Goal: Information Seeking & Learning: Learn about a topic

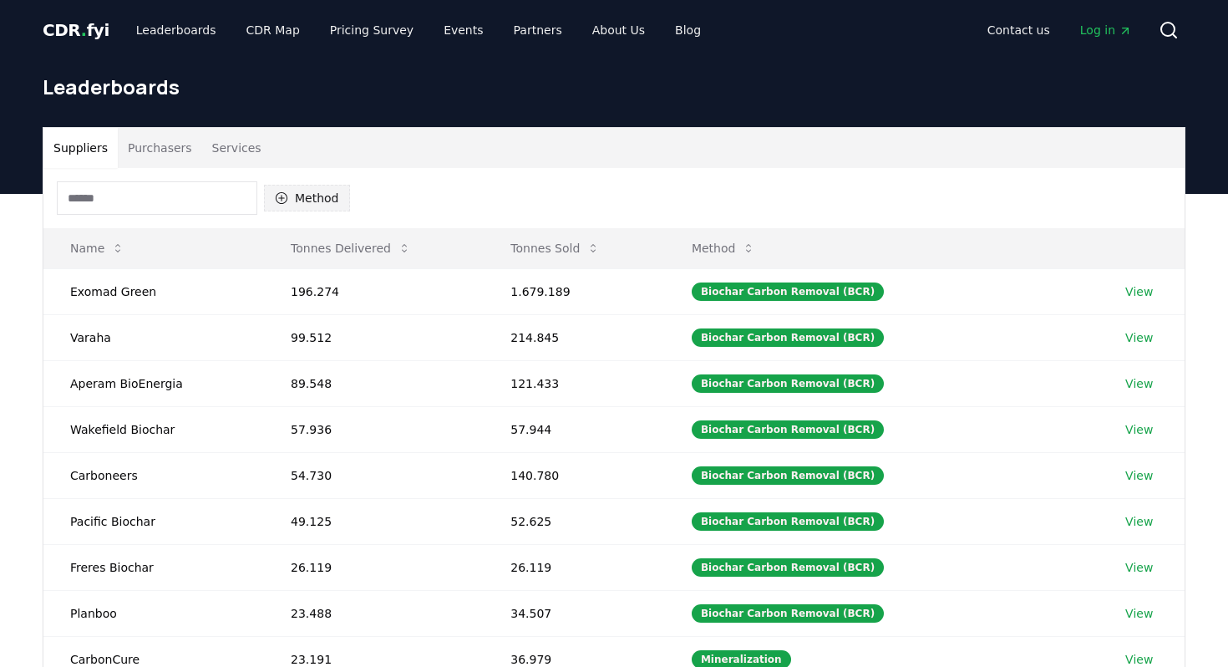
click at [326, 210] on button "Method" at bounding box center [307, 198] width 86 height 27
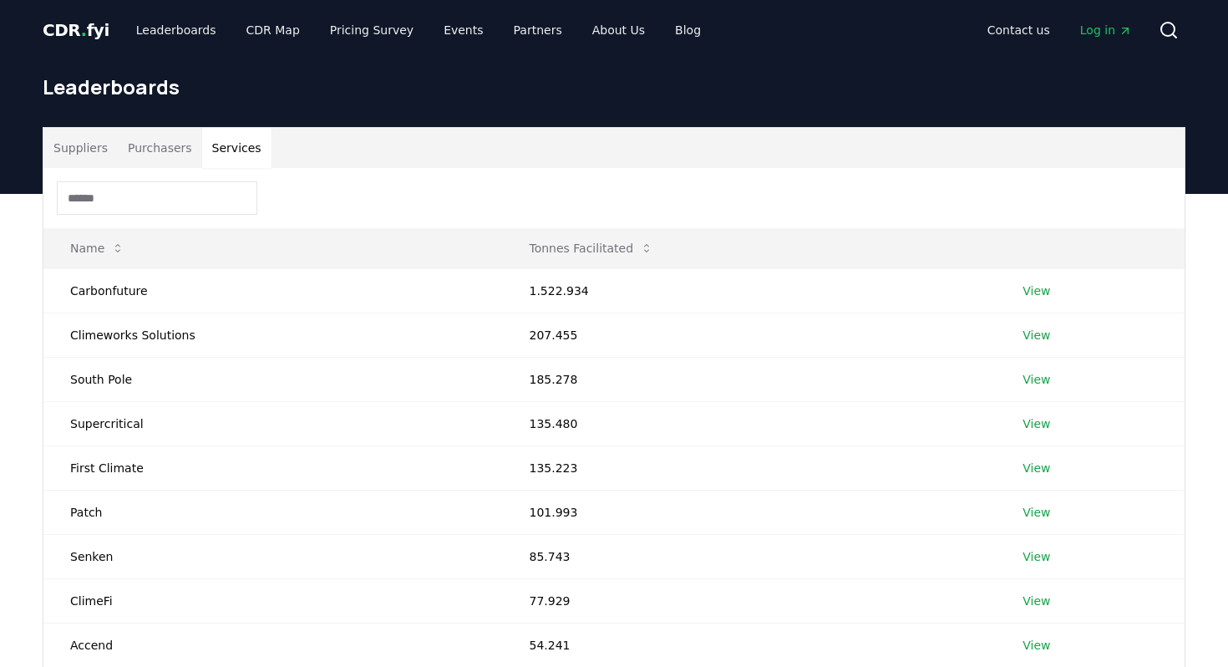
click at [244, 145] on button "Services" at bounding box center [236, 148] width 69 height 40
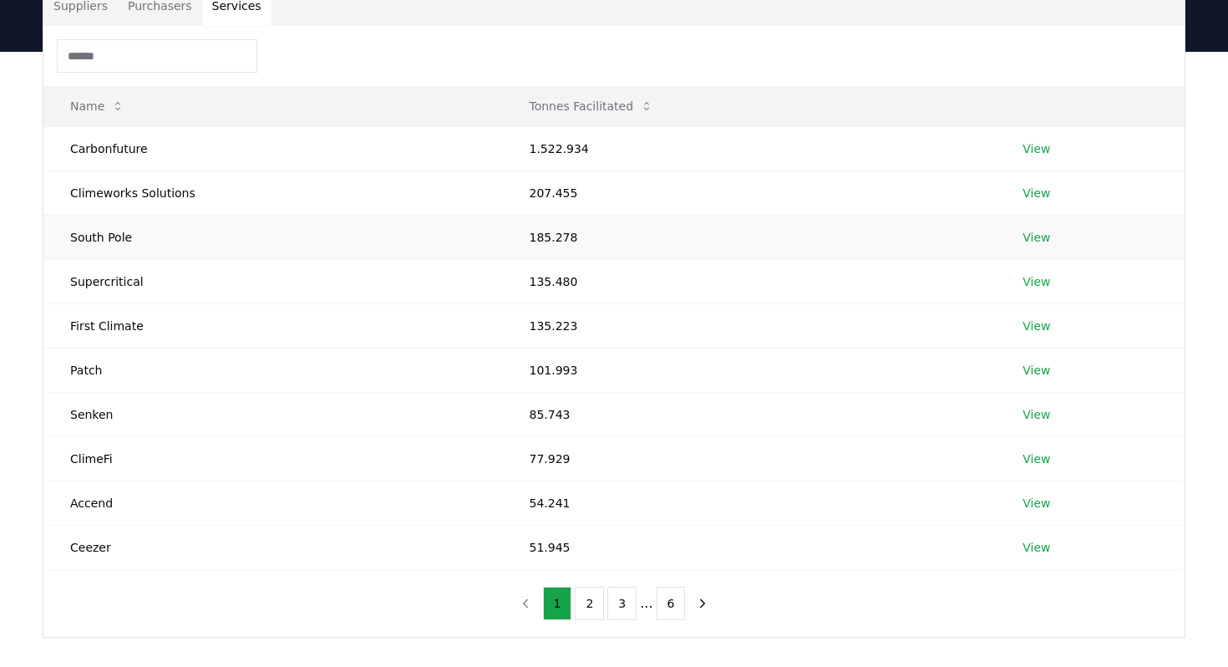
scroll to position [141, 0]
click at [587, 607] on button "2" at bounding box center [589, 603] width 29 height 33
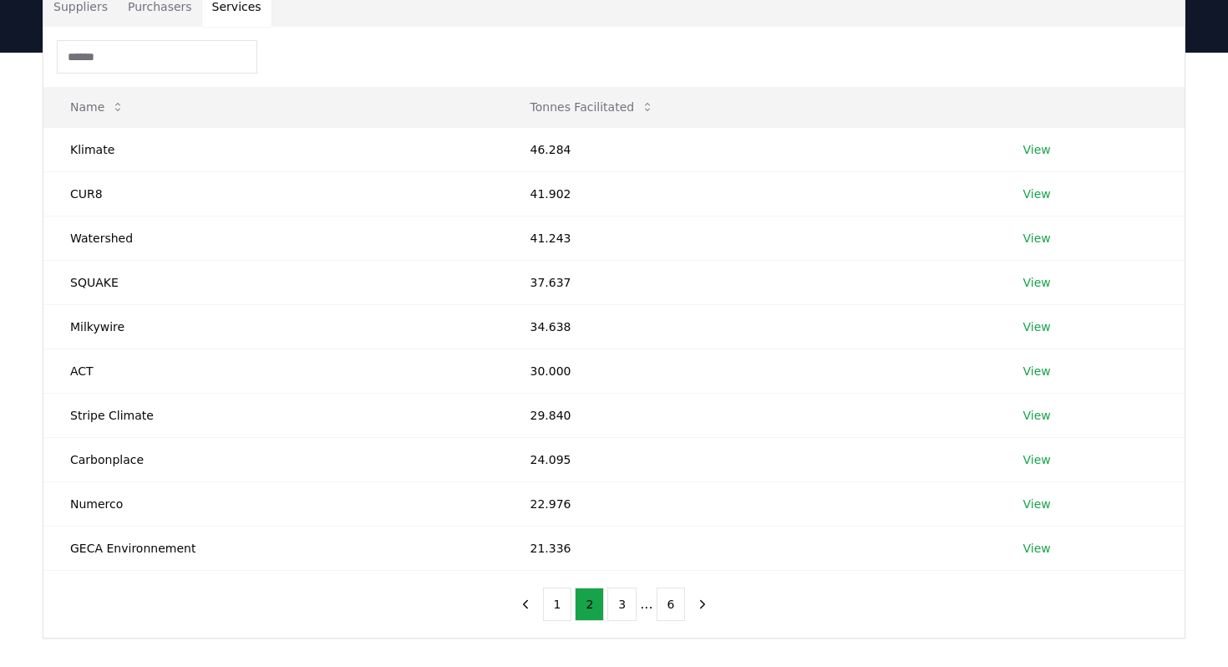
click at [197, 56] on input at bounding box center [157, 56] width 201 height 33
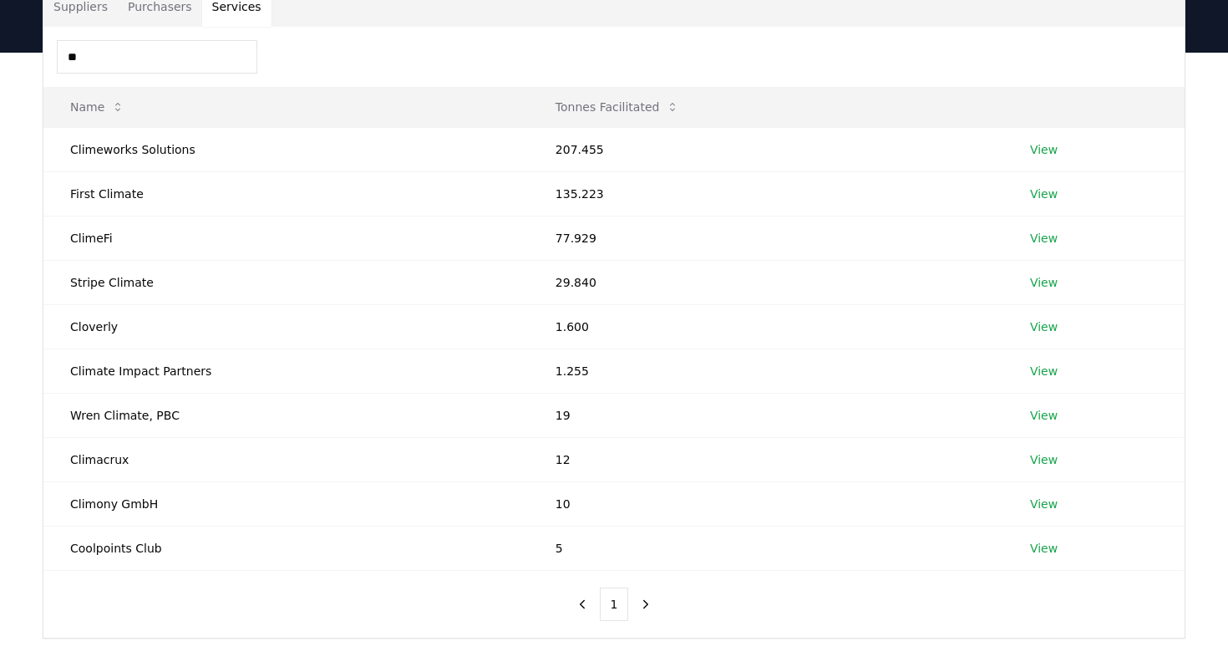
drag, startPoint x: 165, startPoint y: 43, endPoint x: 96, endPoint y: 63, distance: 71.2
click at [94, 63] on input "**" at bounding box center [157, 56] width 201 height 33
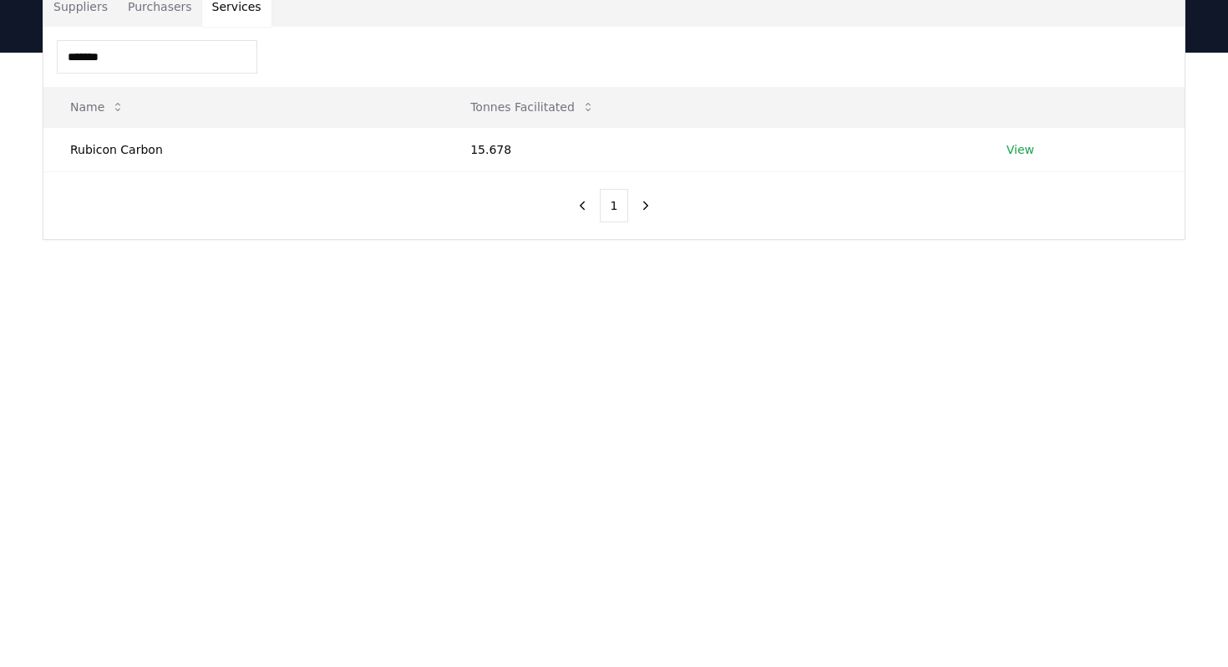
type input "*******"
drag, startPoint x: 141, startPoint y: 64, endPoint x: 18, endPoint y: 62, distance: 123.7
click at [18, 62] on div "Suppliers Purchasers Services ******* Name Tonnes Facilitated Rubicon Carbon 15…" at bounding box center [614, 180] width 1228 height 254
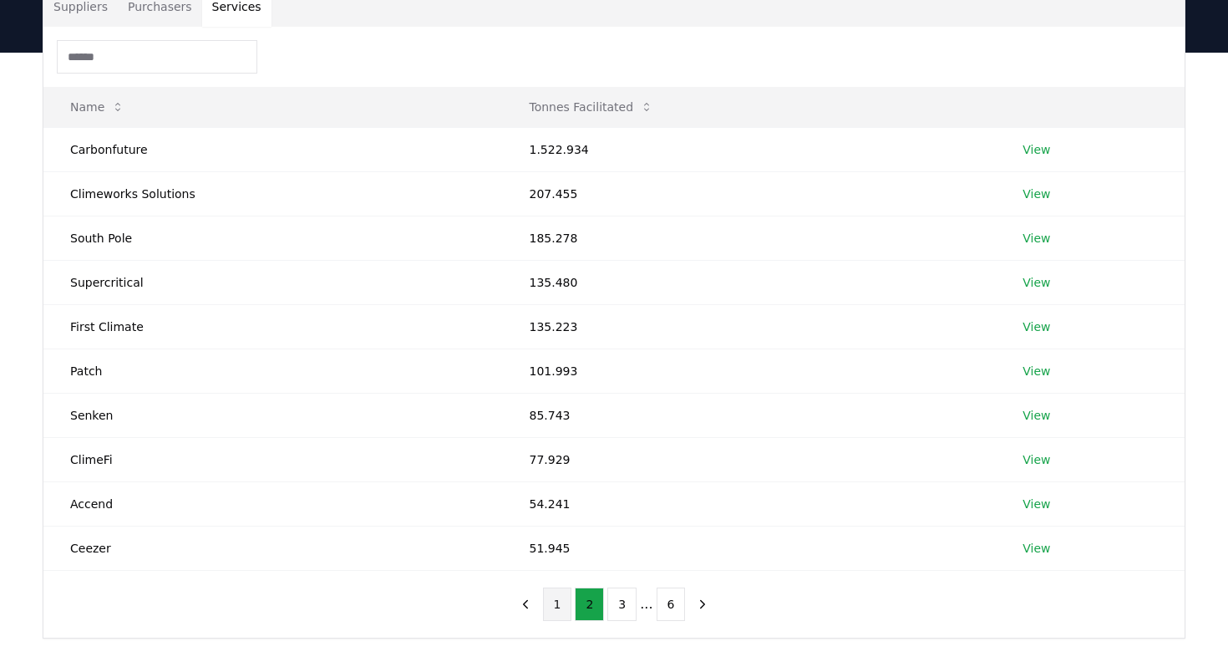
click at [557, 607] on button "1" at bounding box center [557, 603] width 29 height 33
click at [594, 601] on button "2" at bounding box center [589, 603] width 29 height 33
click at [621, 608] on button "3" at bounding box center [622, 603] width 29 height 33
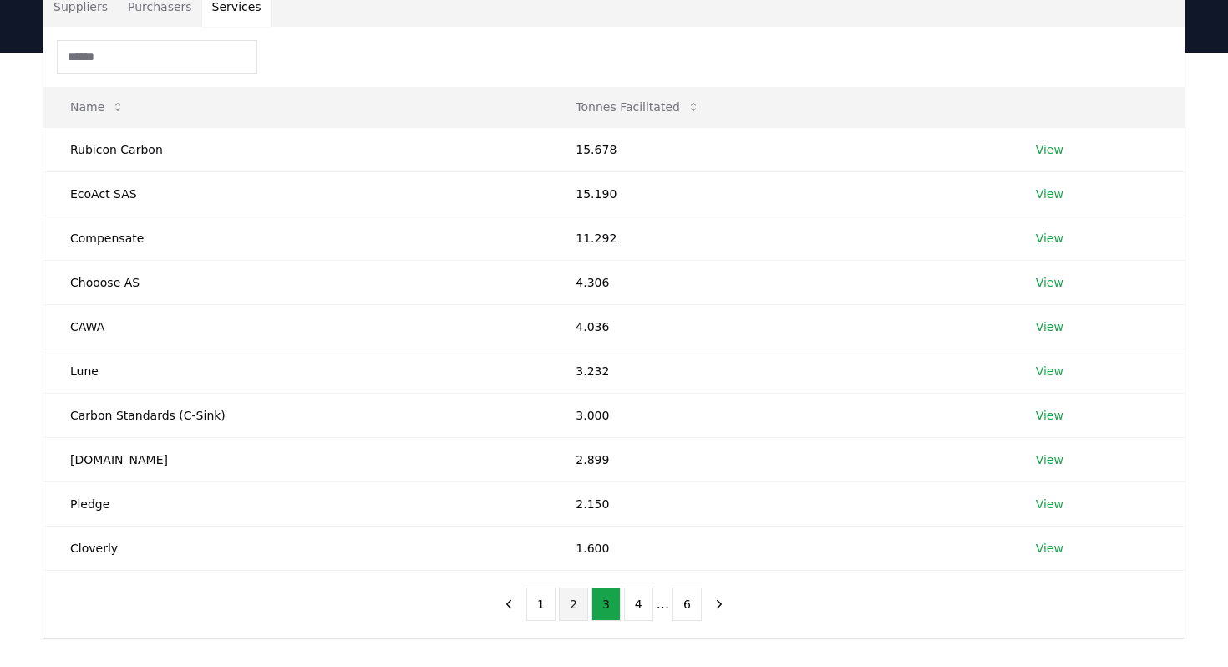
click at [578, 607] on button "2" at bounding box center [573, 603] width 29 height 33
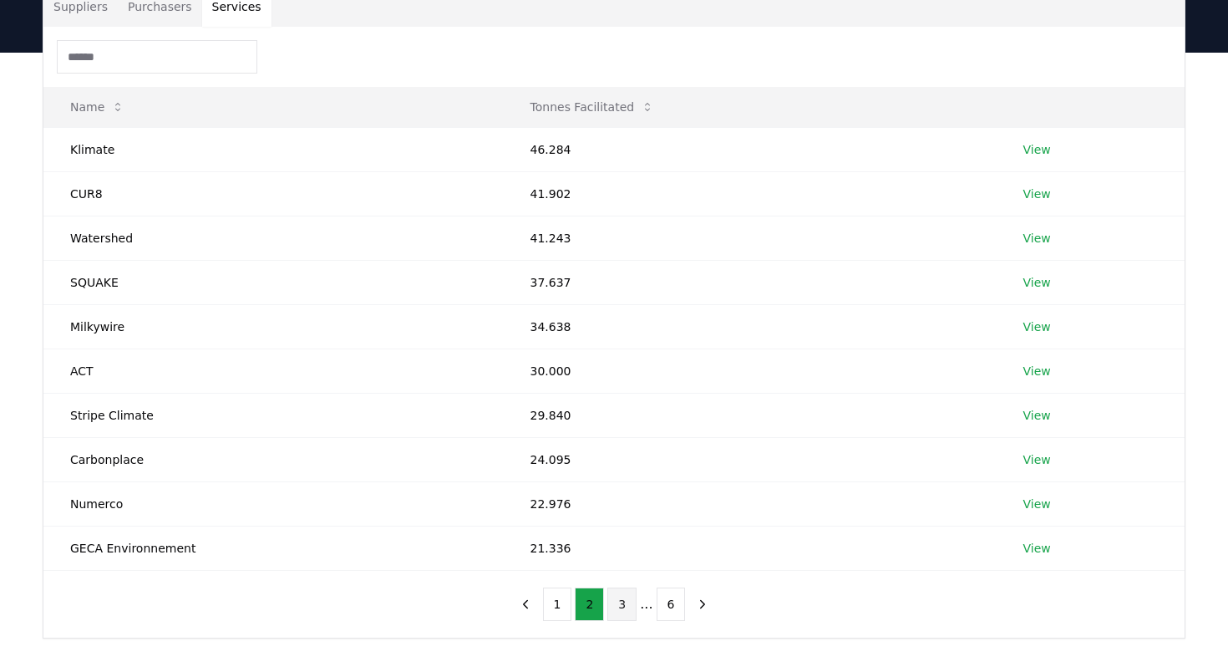
click at [623, 599] on button "3" at bounding box center [622, 603] width 29 height 33
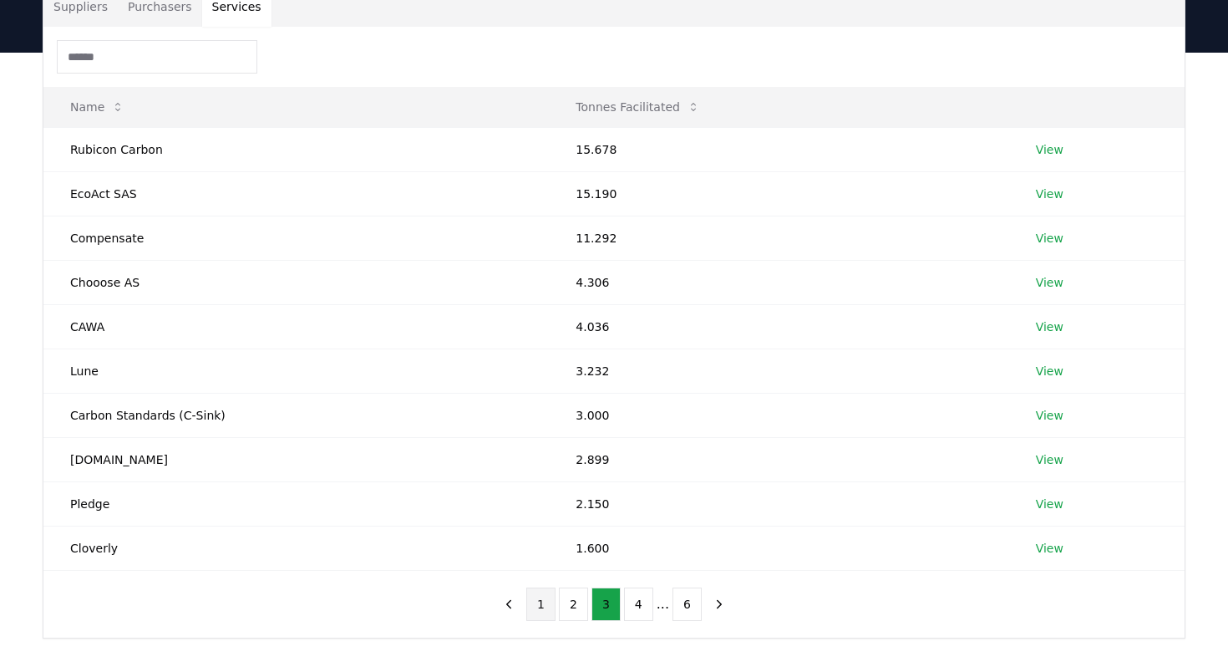
click at [553, 607] on button "1" at bounding box center [540, 603] width 29 height 33
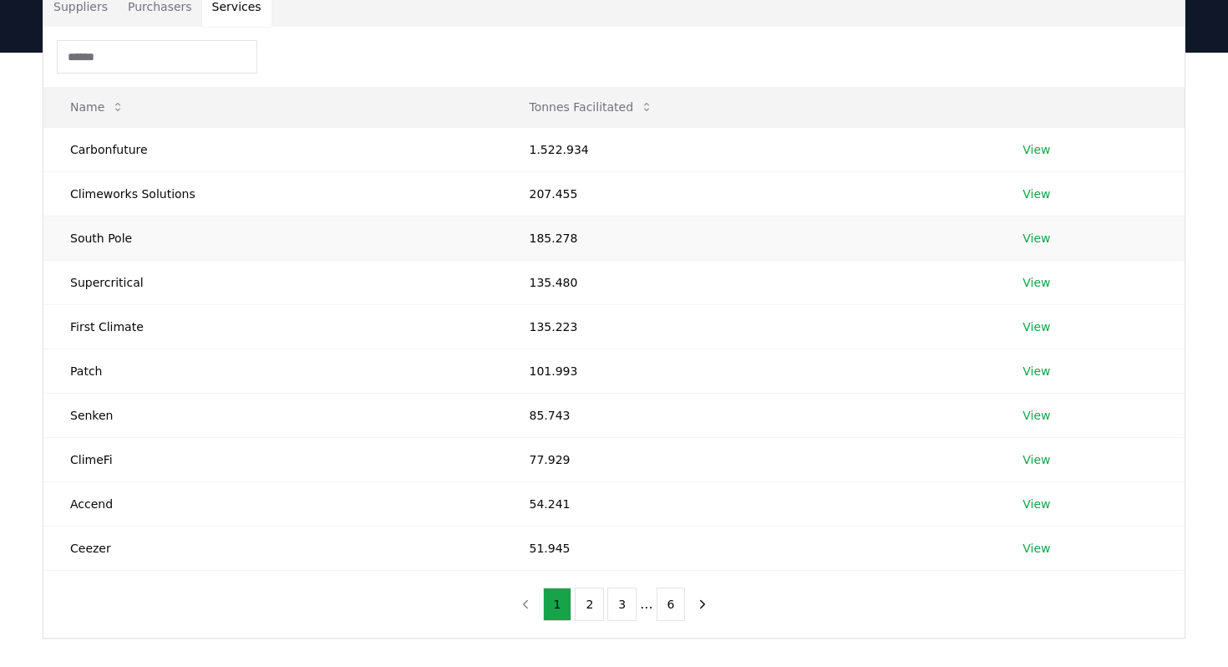
click at [1033, 237] on link "View" at bounding box center [1037, 238] width 28 height 17
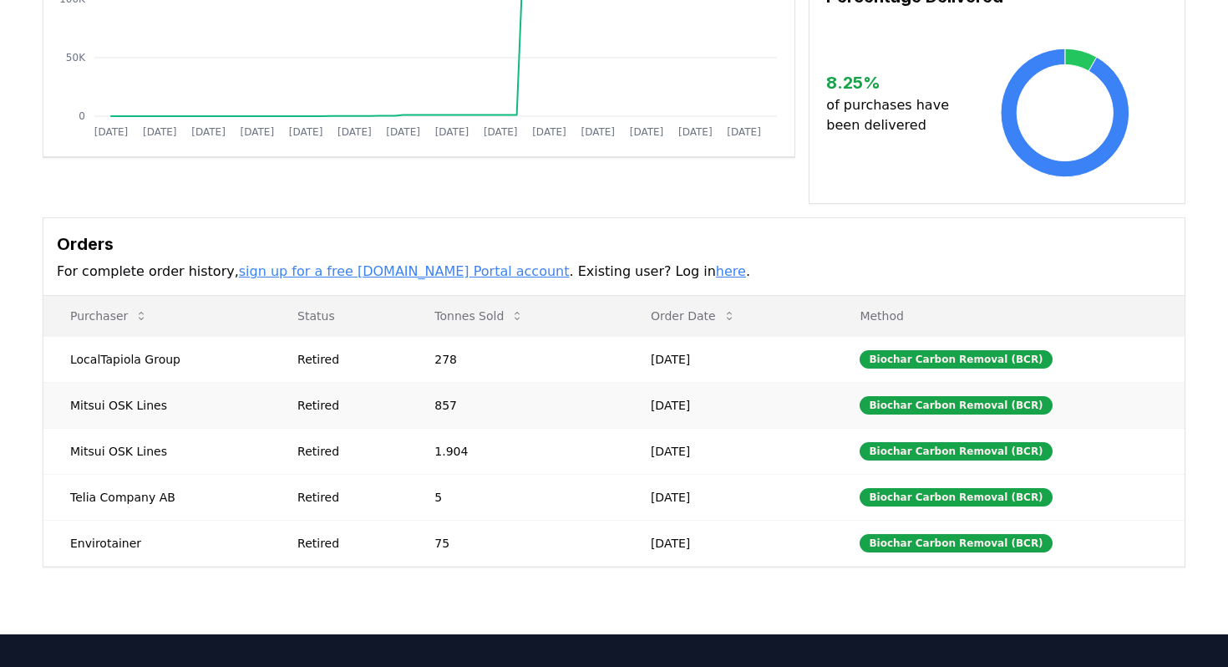
scroll to position [331, 0]
